Goal: Register for event/course

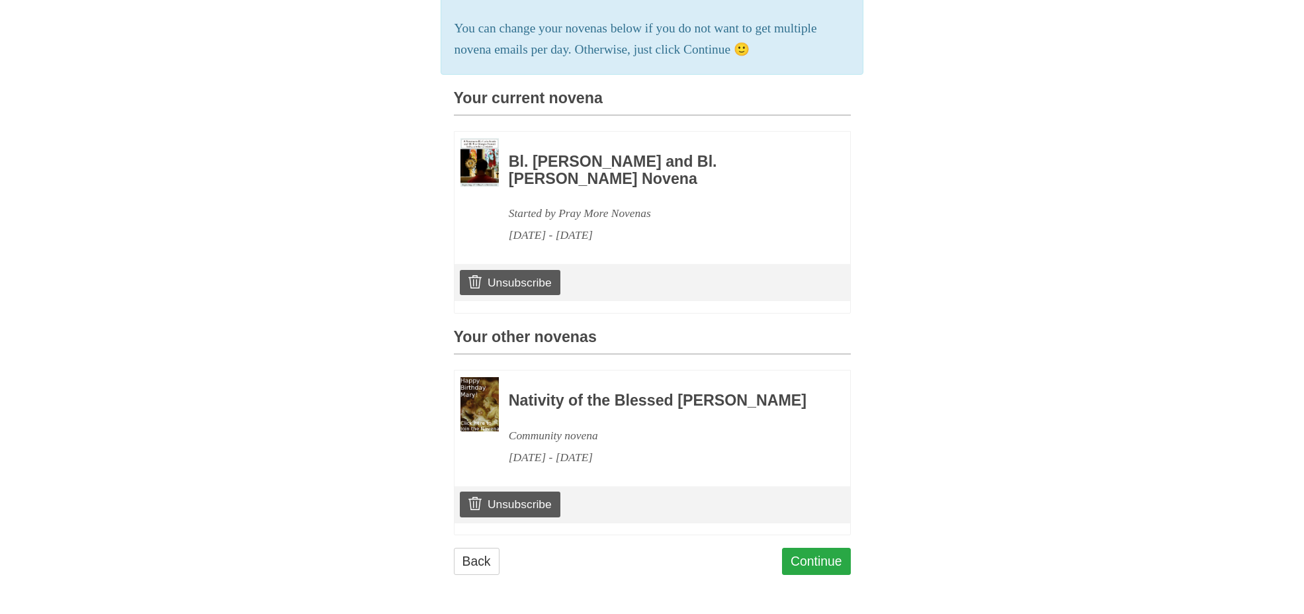
scroll to position [273, 0]
click at [818, 557] on link "Continue" at bounding box center [816, 561] width 69 height 27
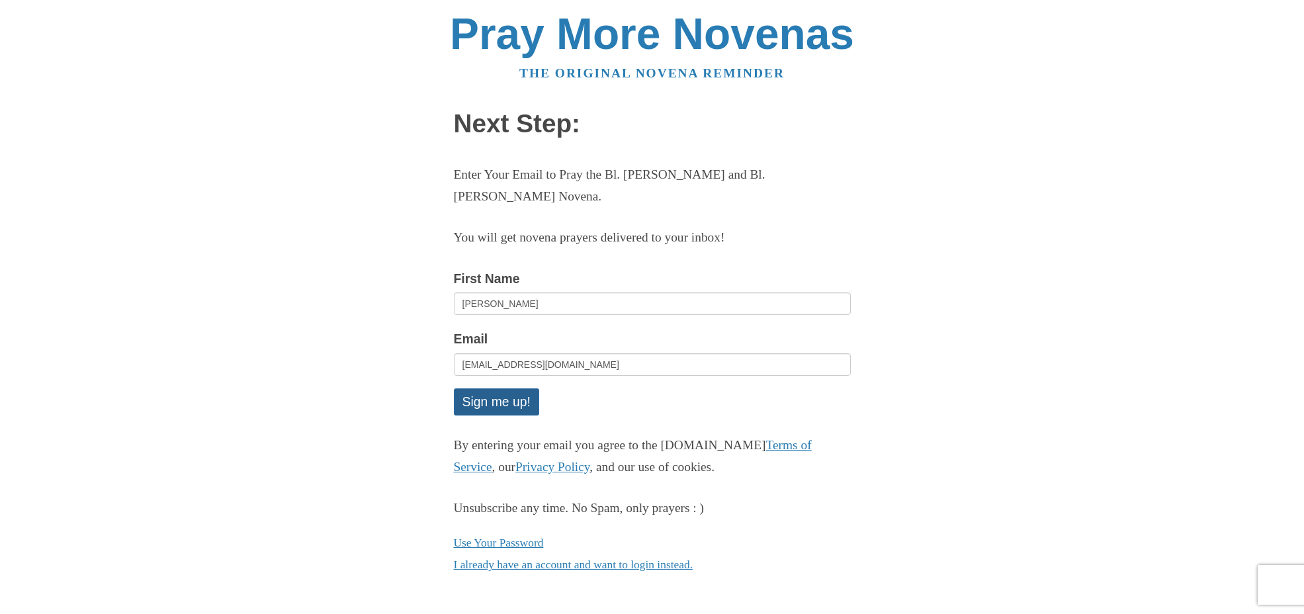
click at [515, 400] on button "Sign me up!" at bounding box center [496, 401] width 85 height 27
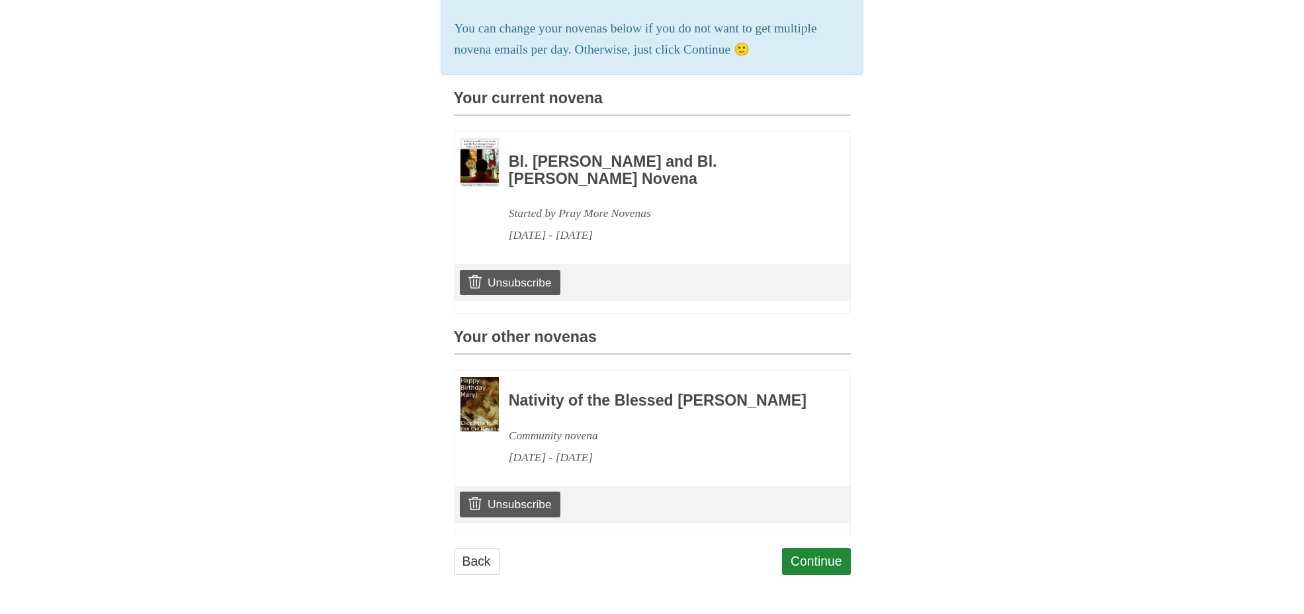
scroll to position [273, 0]
click at [814, 561] on link "Continue" at bounding box center [816, 561] width 69 height 27
